Goal: Information Seeking & Learning: Learn about a topic

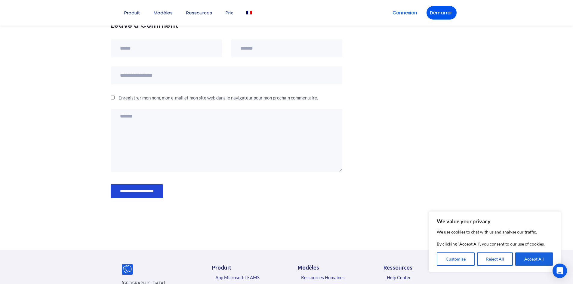
scroll to position [611, 0]
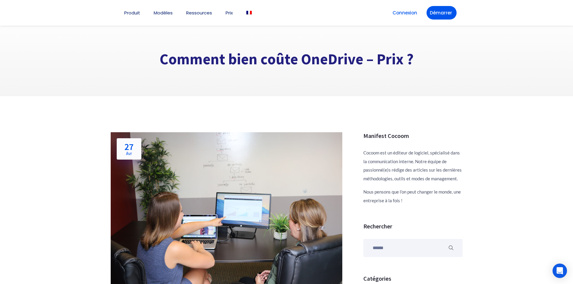
scroll to position [282, 0]
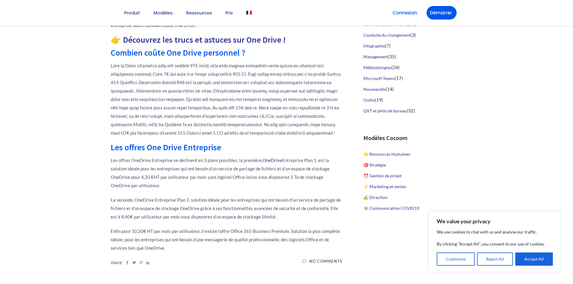
scroll to position [282, 0]
click at [496, 256] on button "Reject All" at bounding box center [495, 259] width 36 height 13
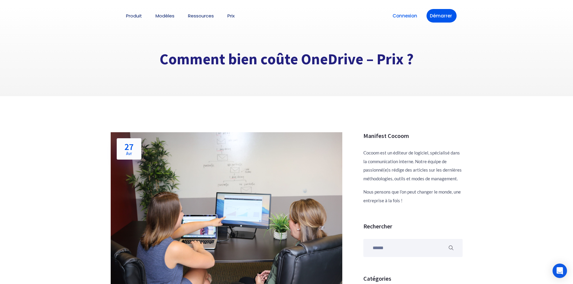
scroll to position [282, 0]
